Goal: Use online tool/utility: Utilize a website feature to perform a specific function

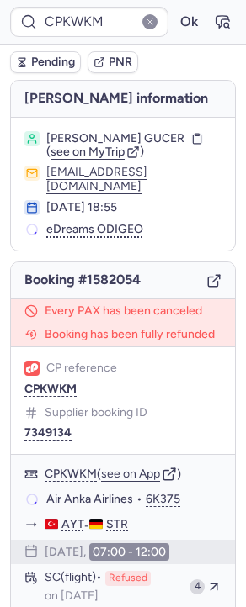
type input "CPKKWX"
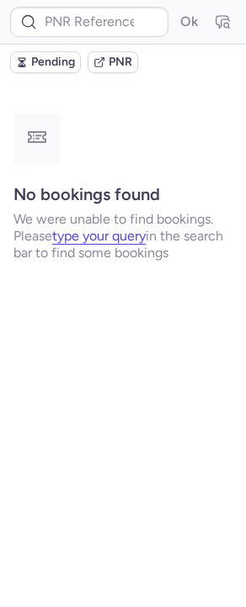
type input "CPPJLT"
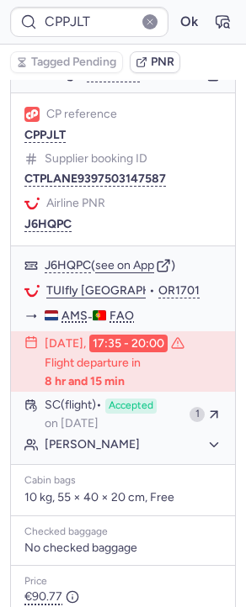
scroll to position [379, 0]
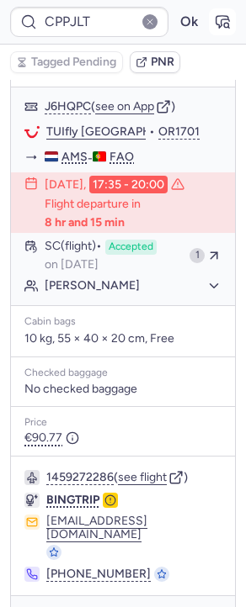
click at [214, 20] on icon "button" at bounding box center [222, 21] width 17 height 17
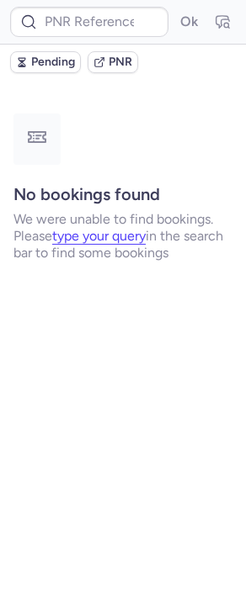
scroll to position [0, 0]
type input "CPPJLT"
type input "7380565"
type input "CPFNGF"
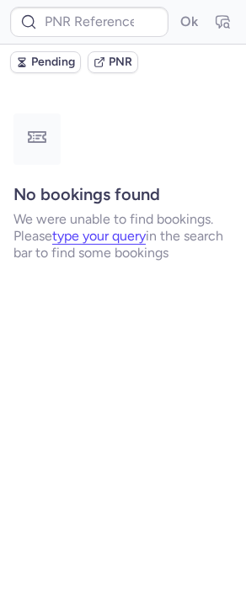
type input "CPPJLT"
type input "CPKWKM"
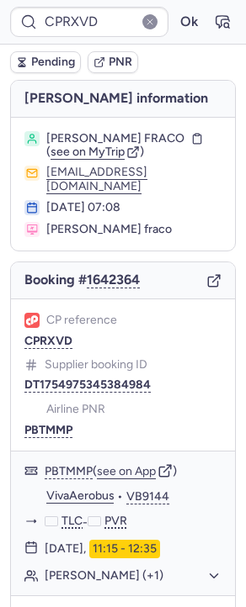
type input "CPKWKM"
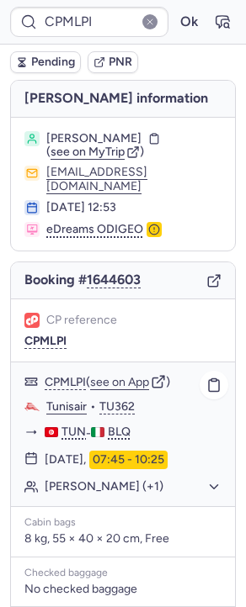
click at [63, 480] on button "Mirko RIZZOTTO (+1)" at bounding box center [133, 487] width 177 height 15
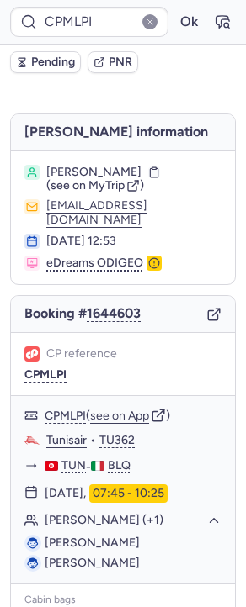
type input "CPKWKM"
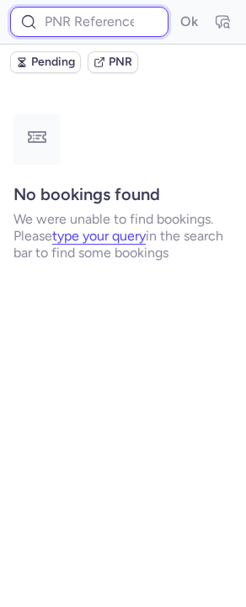
click at [108, 25] on input at bounding box center [89, 22] width 158 height 30
click at [175, 8] on button "Ok" at bounding box center [188, 21] width 27 height 27
type input "8B3YN5"
click at [56, 25] on input "8B3YN5" at bounding box center [89, 22] width 158 height 30
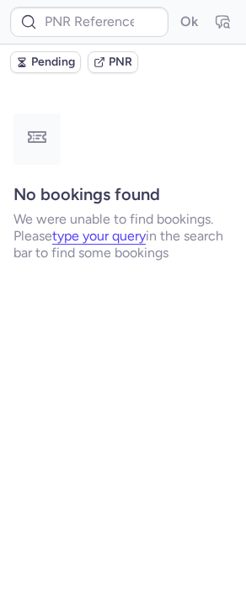
type input "225038377"
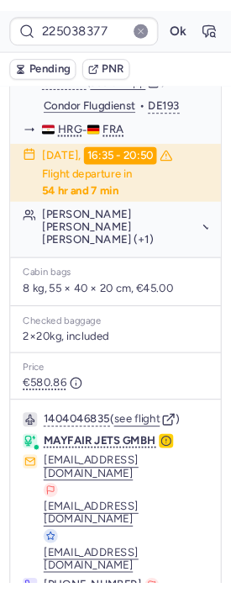
scroll to position [432, 0]
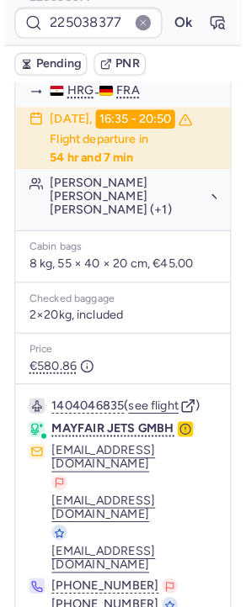
scroll to position [85, 0]
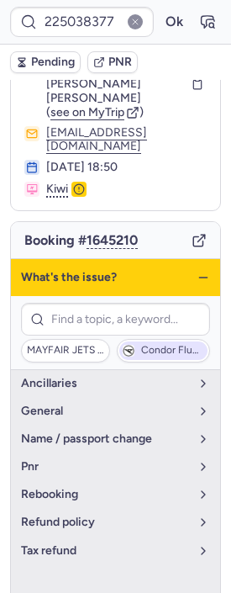
click at [141, 342] on span "Condor Flugdienst" at bounding box center [163, 351] width 88 height 19
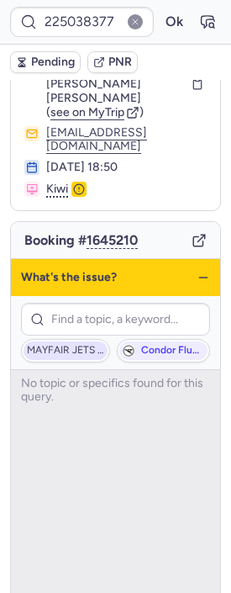
click at [52, 345] on span "MAYFAIR JETS GMBH" at bounding box center [65, 351] width 77 height 12
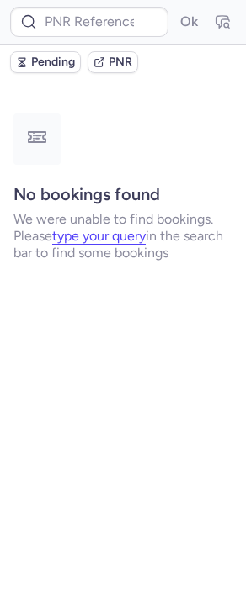
scroll to position [0, 0]
type input "7380155"
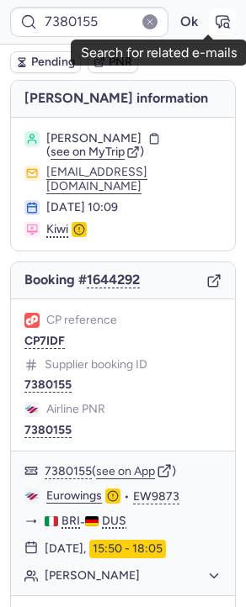
click at [220, 20] on button "button" at bounding box center [222, 21] width 27 height 27
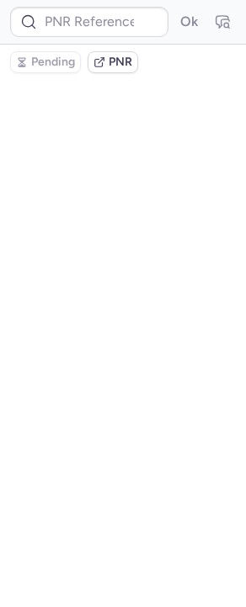
type input "7380155"
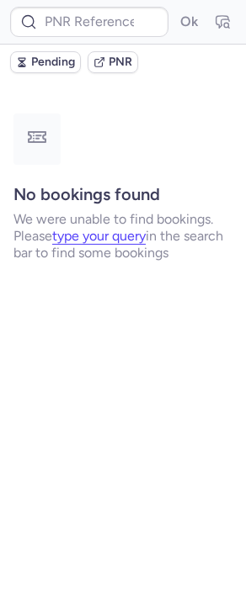
type input "7380214"
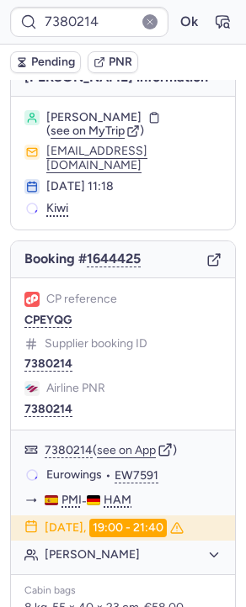
scroll to position [53, 0]
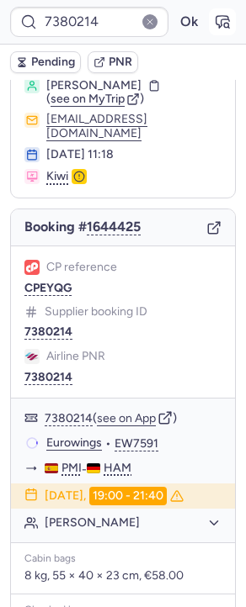
click at [224, 24] on icon "button" at bounding box center [226, 25] width 4 height 4
type input "7380214"
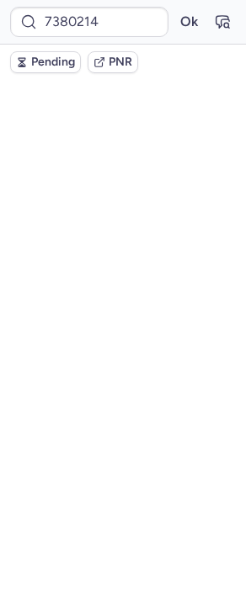
scroll to position [0, 0]
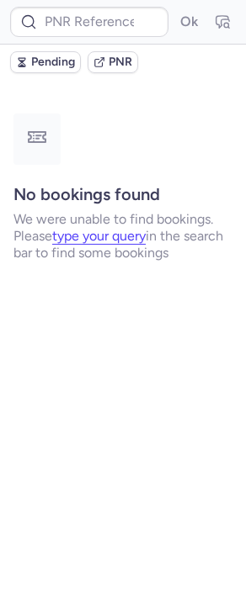
type input "7380250"
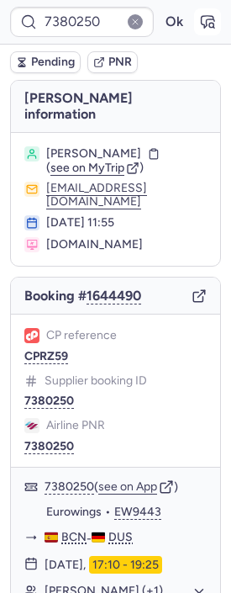
click at [207, 15] on button "button" at bounding box center [207, 21] width 27 height 27
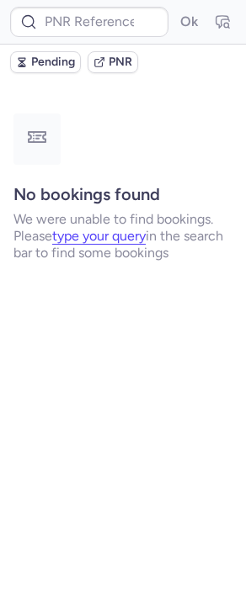
type input "7380319"
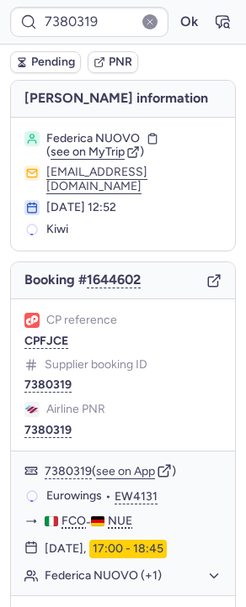
click at [198, 39] on div "7380319 Ok" at bounding box center [123, 22] width 246 height 45
click at [214, 14] on icon "button" at bounding box center [222, 21] width 17 height 17
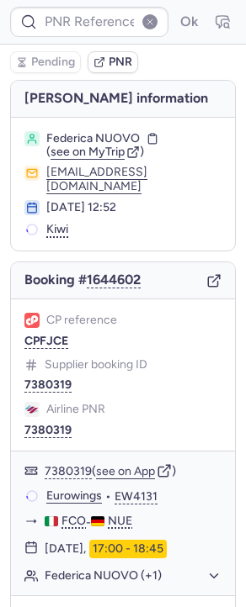
type input "7380319"
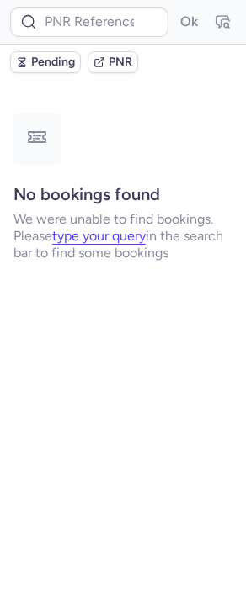
type input "7380335"
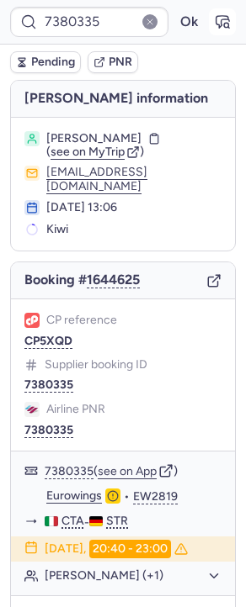
click at [216, 19] on icon "button" at bounding box center [222, 22] width 13 height 12
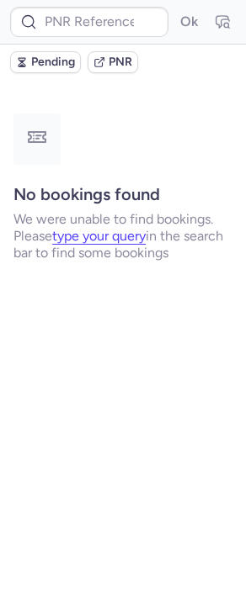
type input "7380335"
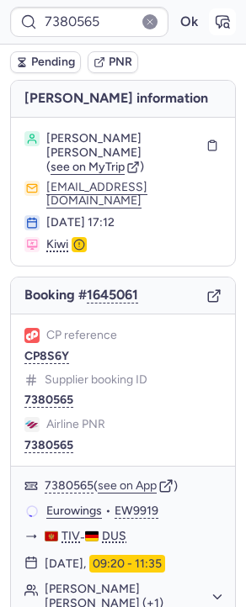
click at [214, 17] on icon "button" at bounding box center [222, 21] width 17 height 17
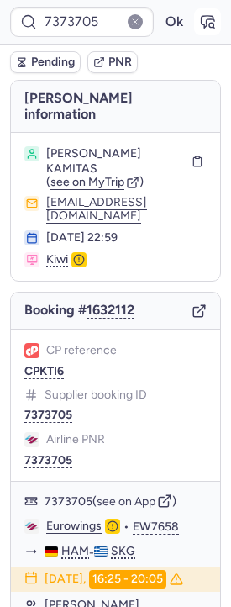
click at [199, 29] on icon "button" at bounding box center [207, 21] width 17 height 17
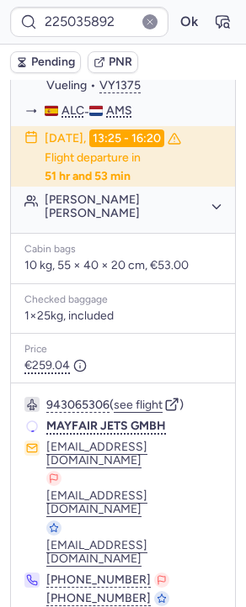
scroll to position [347, 0]
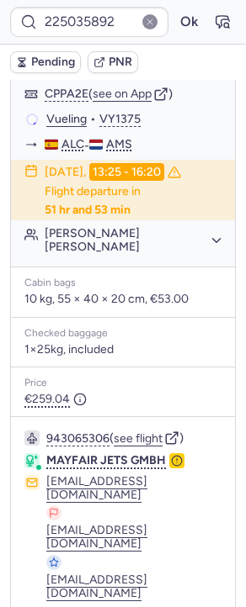
type input "7380335"
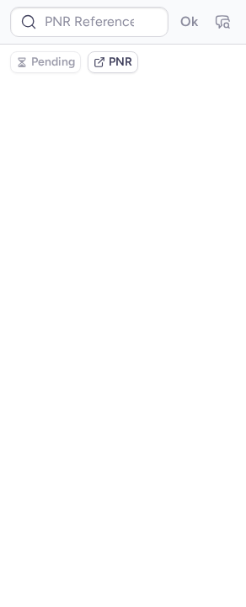
scroll to position [0, 0]
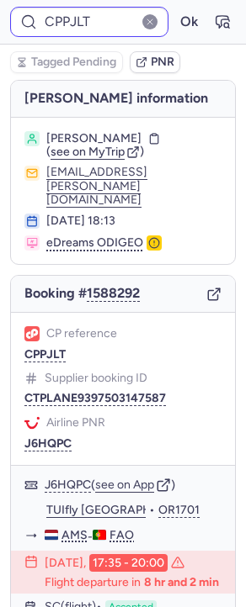
type input "CPKWKM"
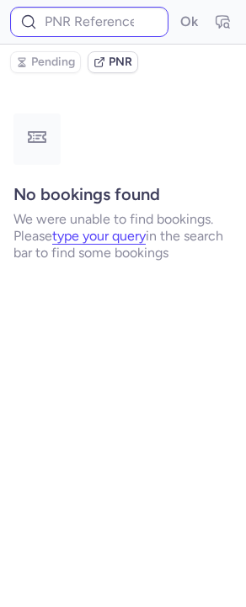
type input "CPPJLT"
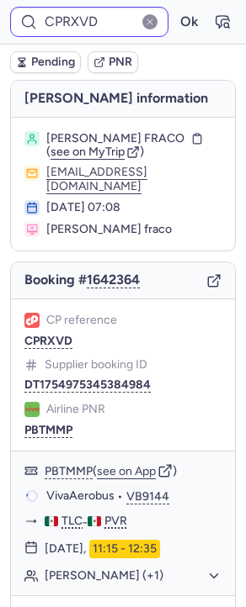
type input "CPMLPI"
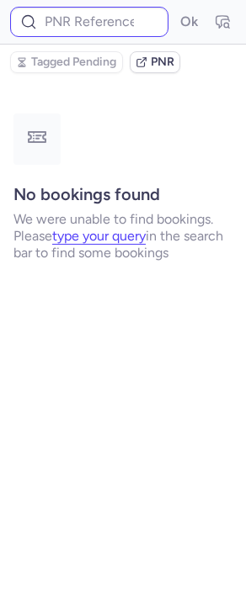
type input "CPFNGF"
type input "CPKWKM"
type input "CPPJLT"
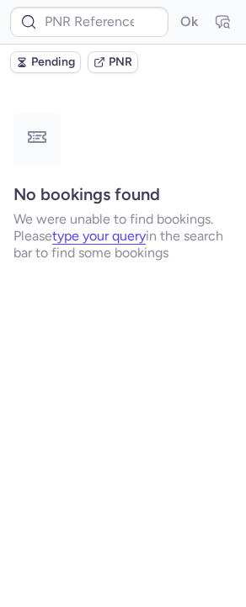
type input "CPKKWX"
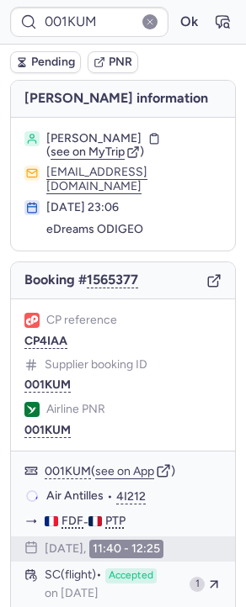
type input "CPHPSI"
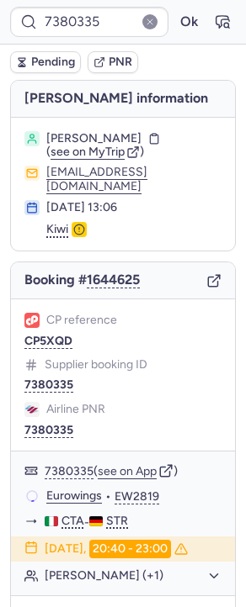
type input "7380520"
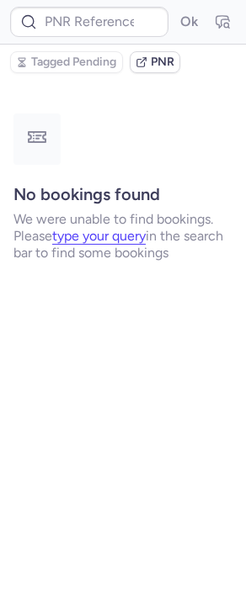
type input "CPFNGF"
type input "CPKKWX"
type input "CPKWKM"
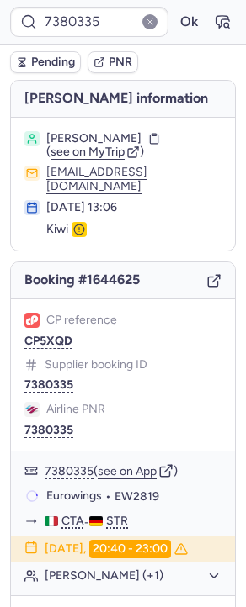
type input "7380520"
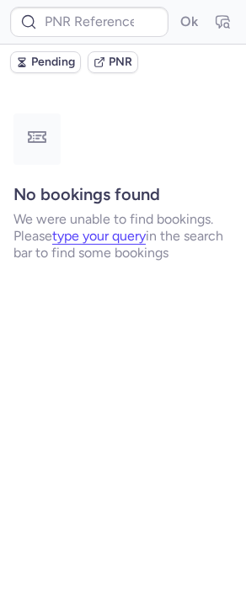
type input "CPFSHE"
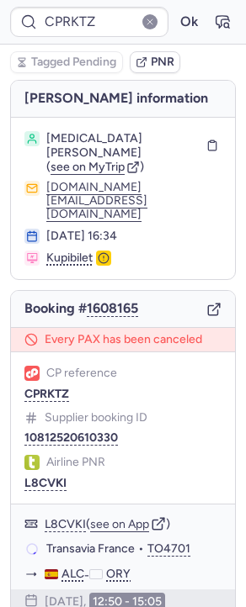
type input "CPPFFC"
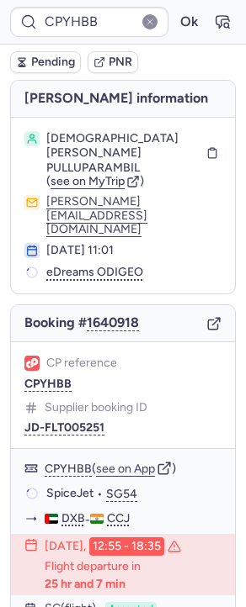
type input "CP7FGU"
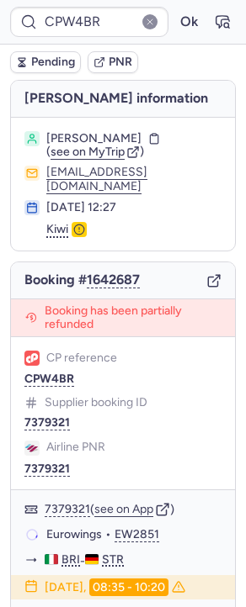
type input "7379321"
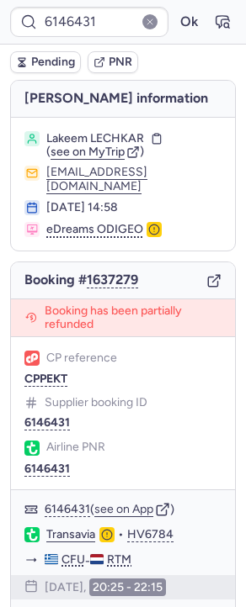
type input "CPJ439"
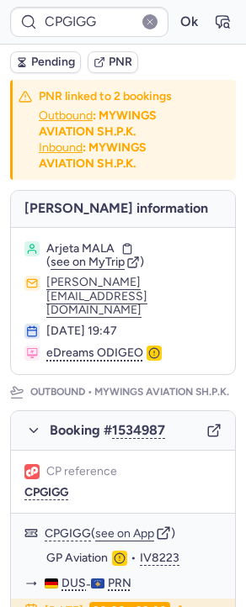
type input "CPKWKM"
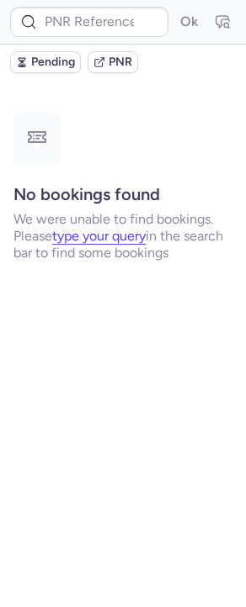
type input "CPXNGU"
type input "CPKWKM"
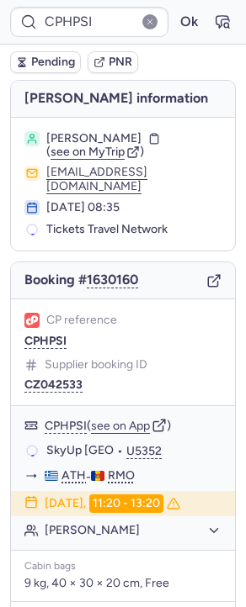
type input "7167967"
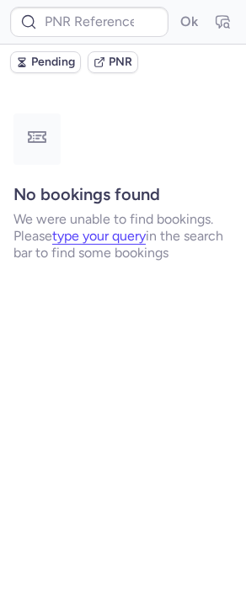
type input "CPKWKM"
type input "CPKKWX"
type input "CPKWKM"
type input "7380335"
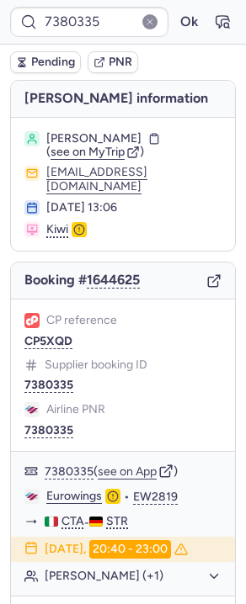
type input "CPKWKM"
